Goal: Transaction & Acquisition: Download file/media

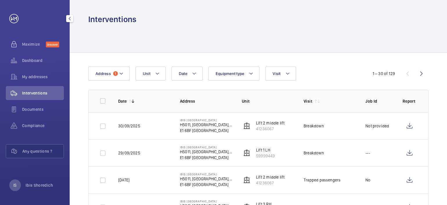
click at [48, 93] on span "Interventions" at bounding box center [43, 93] width 42 height 6
click at [39, 93] on span "Interventions" at bounding box center [43, 93] width 42 height 6
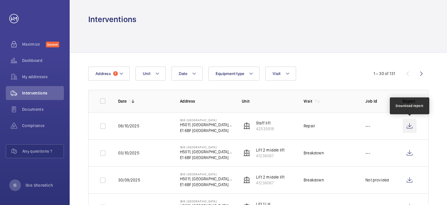
click at [412, 123] on wm-front-icon-button at bounding box center [409, 126] width 14 height 14
